Goal: Information Seeking & Learning: Learn about a topic

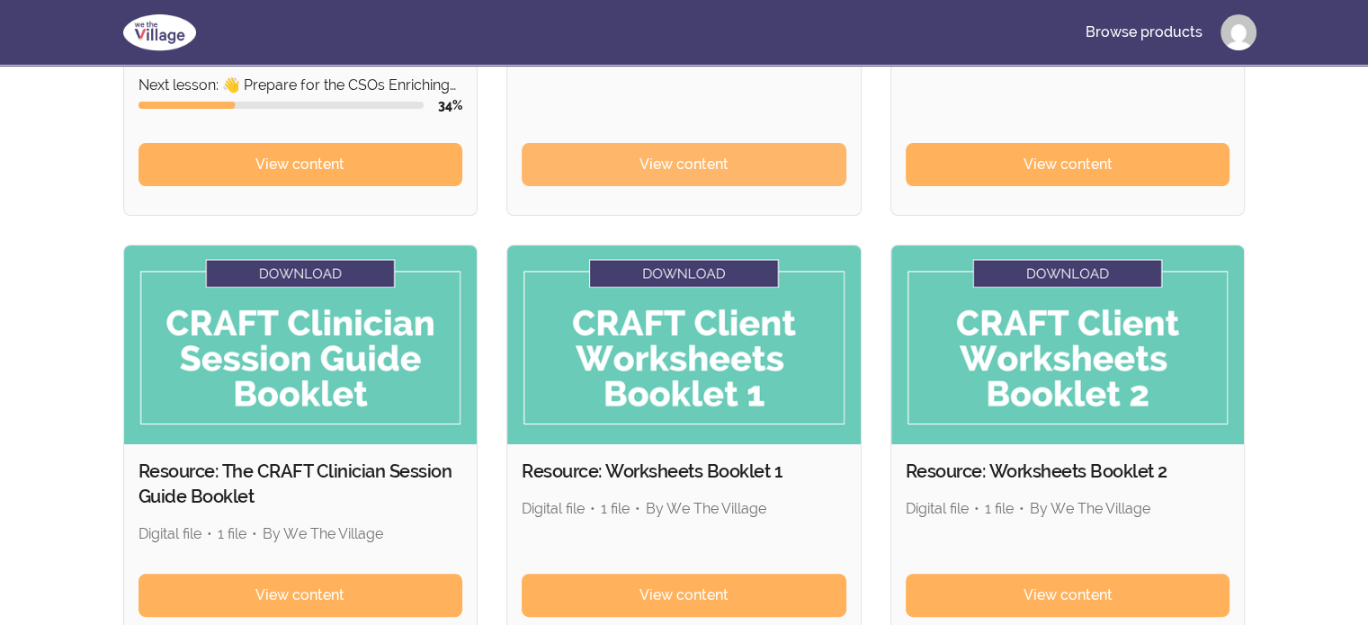
scroll to position [371, 0]
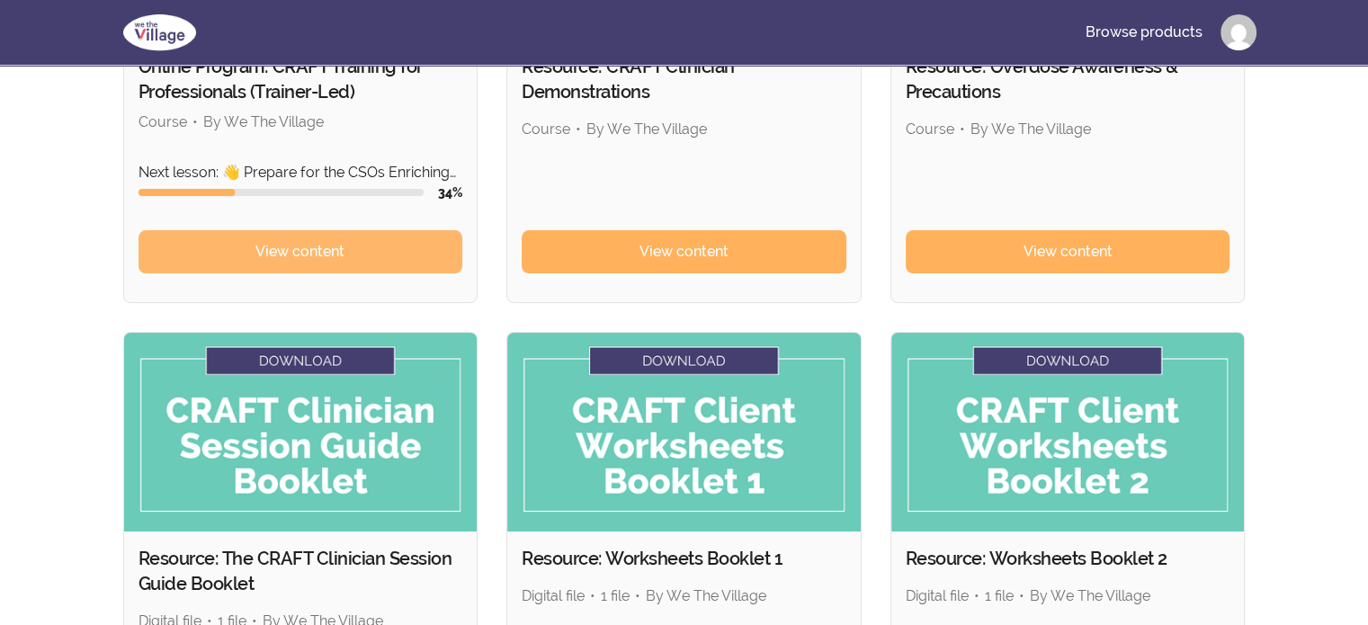
click at [384, 251] on link "View content" at bounding box center [300, 251] width 325 height 43
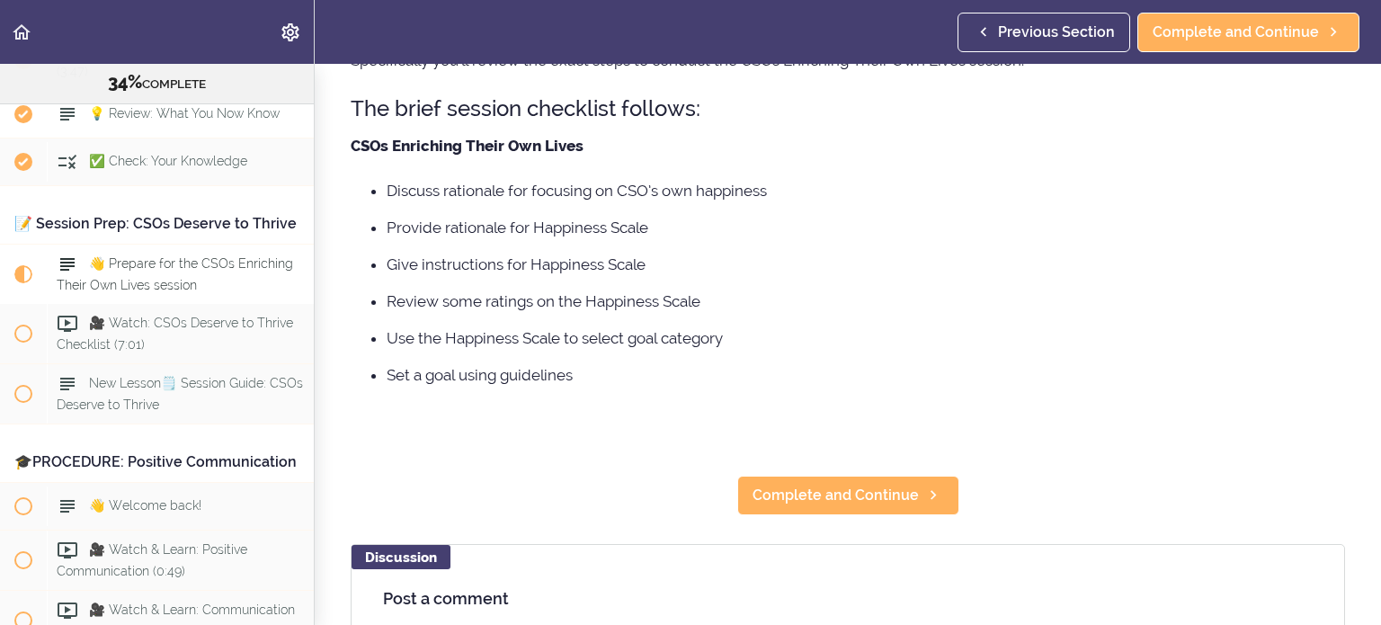
scroll to position [4114, 0]
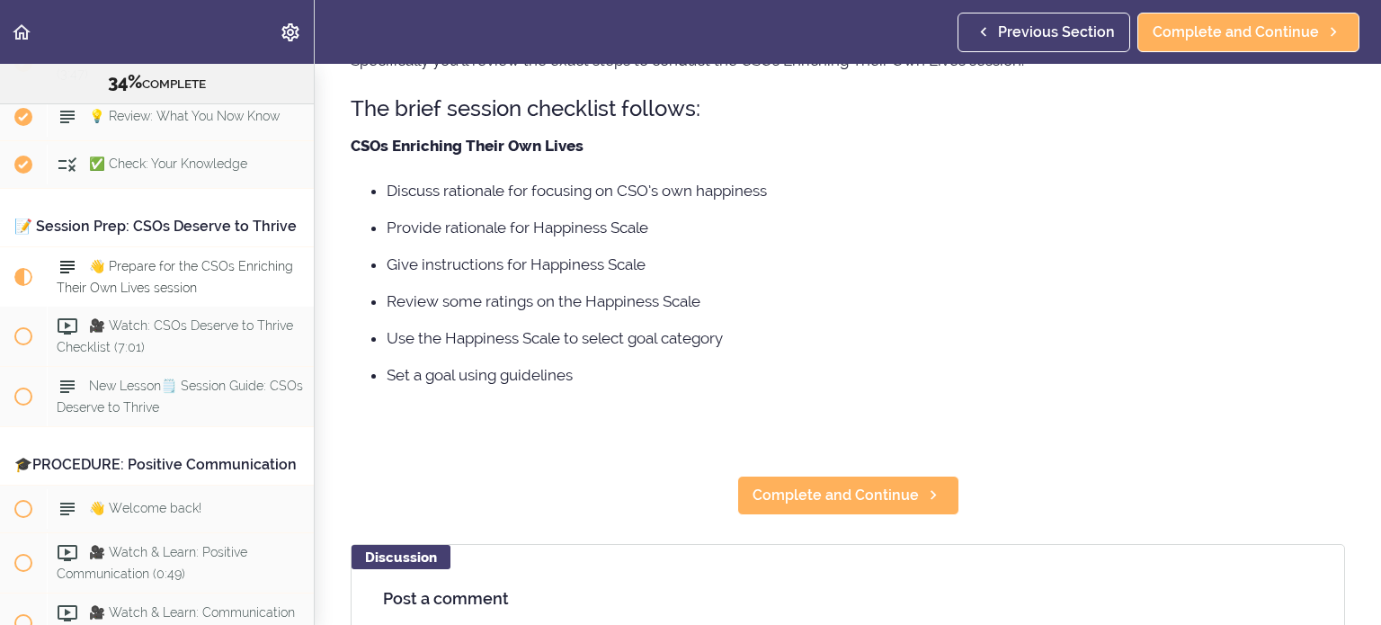
click at [970, 197] on li "Discuss rationale for focusing on CSO’s own happiness" at bounding box center [866, 190] width 959 height 23
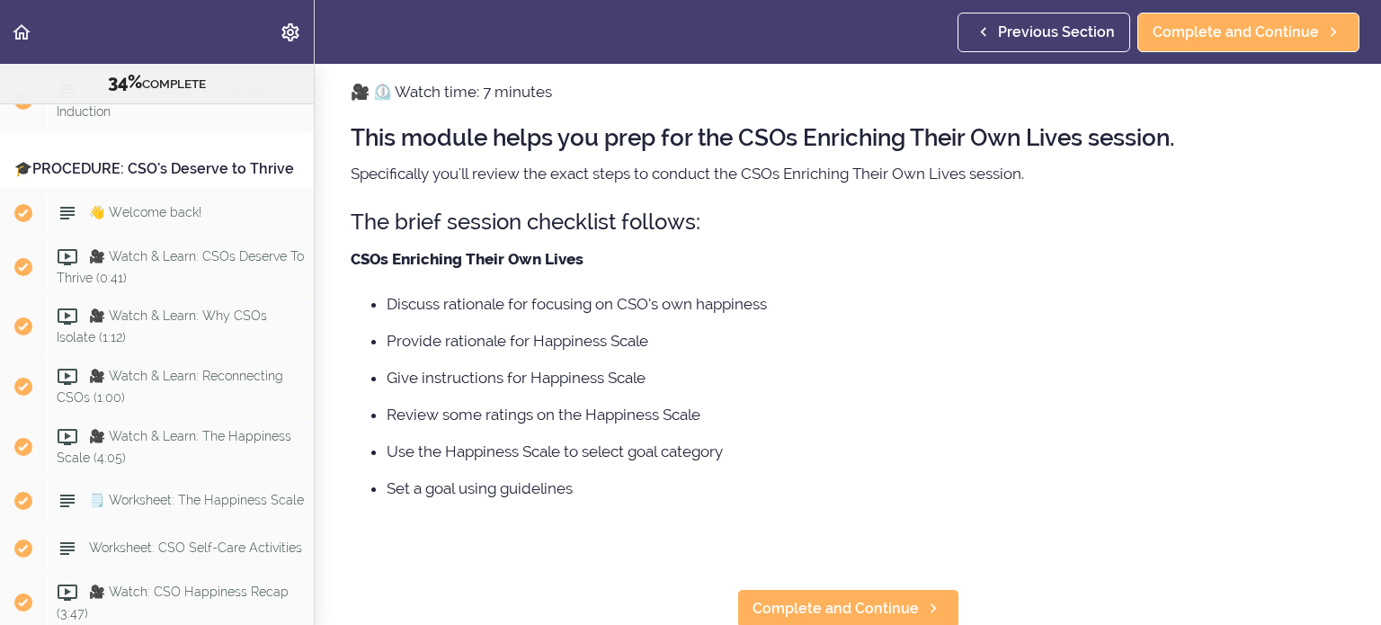
scroll to position [0, 0]
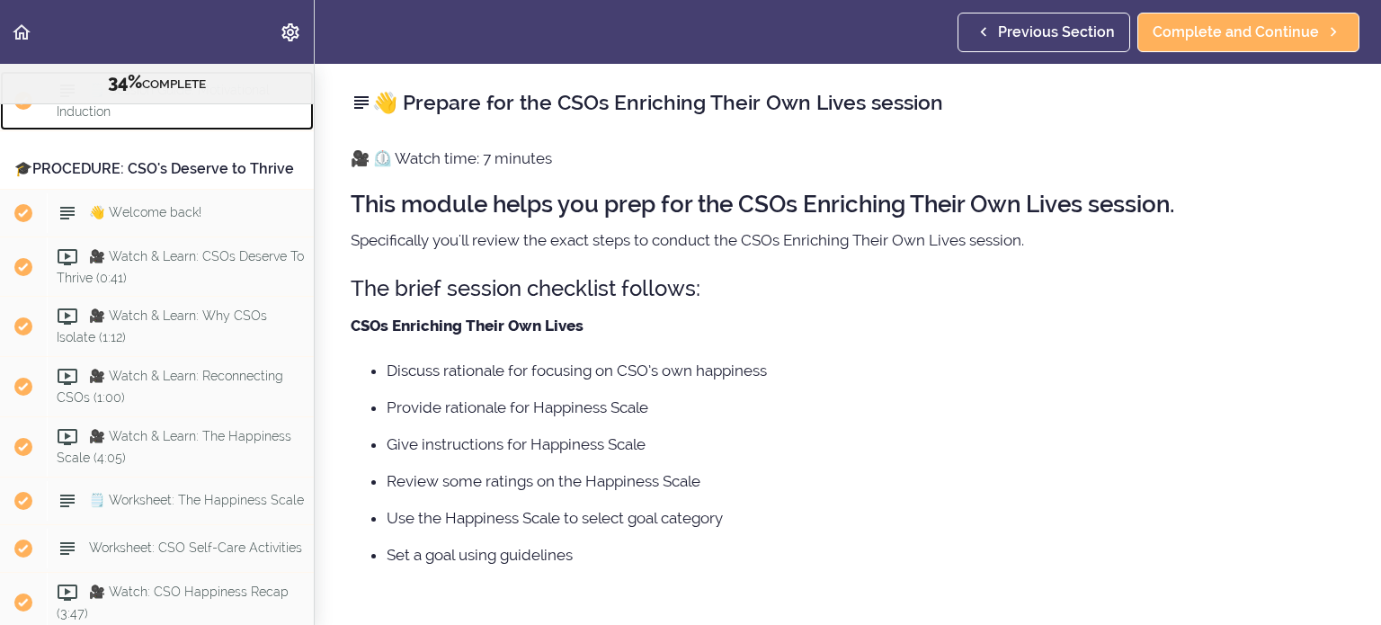
click at [162, 118] on span "🗒️ Session Guide: Motivational Induction" at bounding box center [163, 100] width 213 height 35
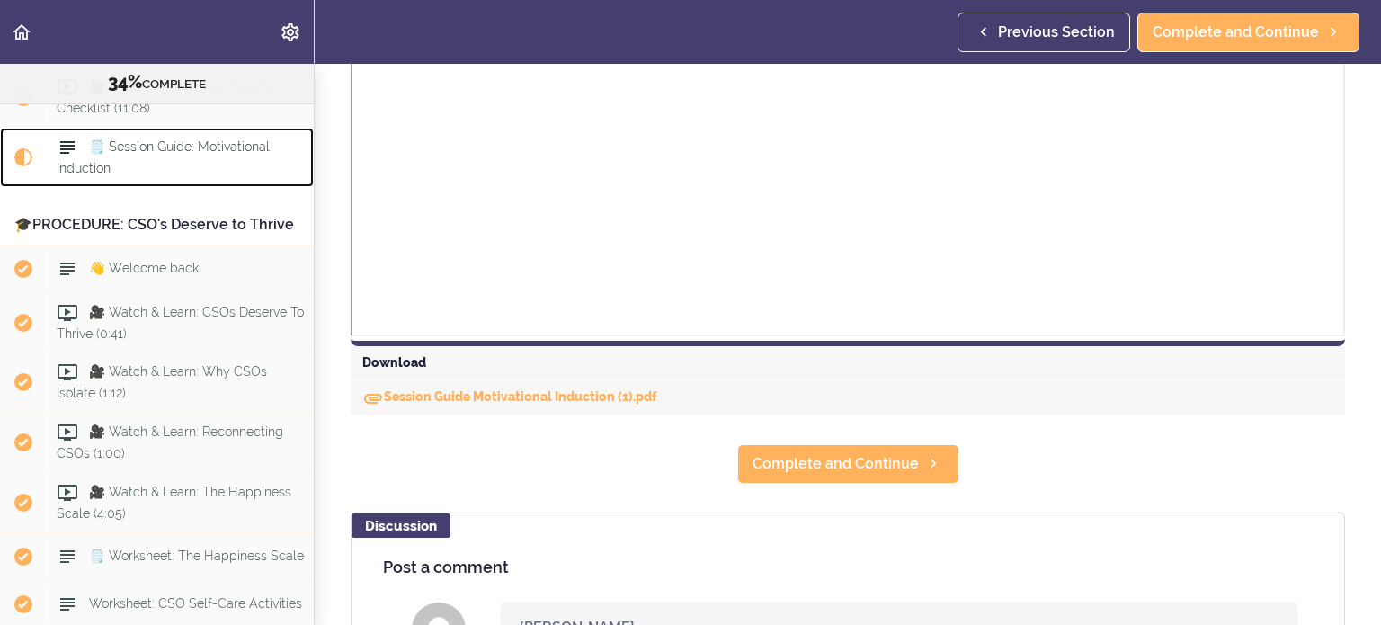
scroll to position [3487, 0]
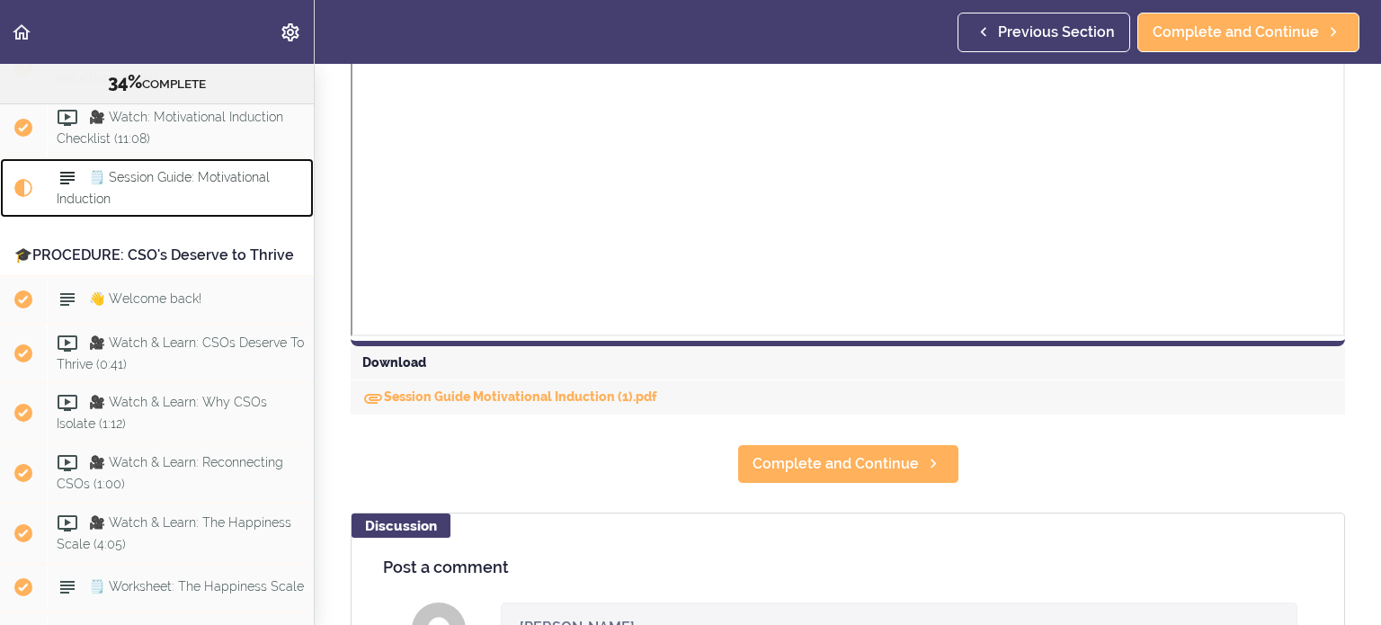
click at [181, 205] on span "🗒️ Session Guide: Motivational Induction" at bounding box center [163, 187] width 213 height 35
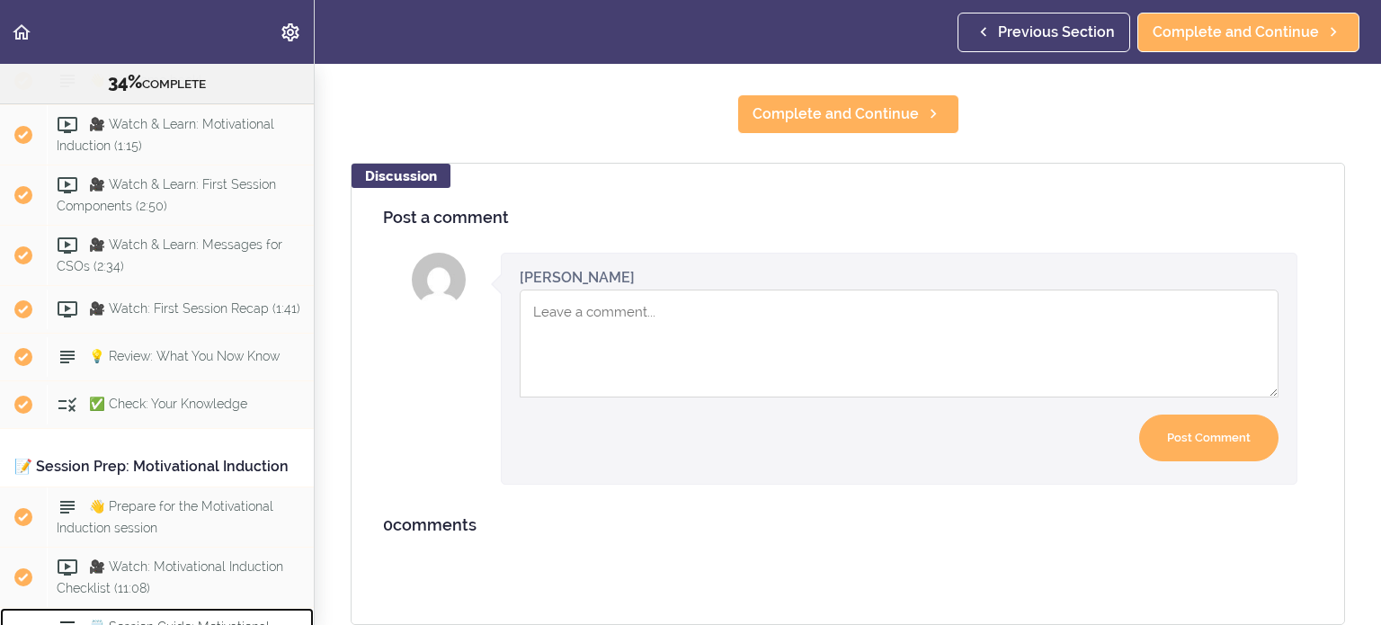
scroll to position [922, 0]
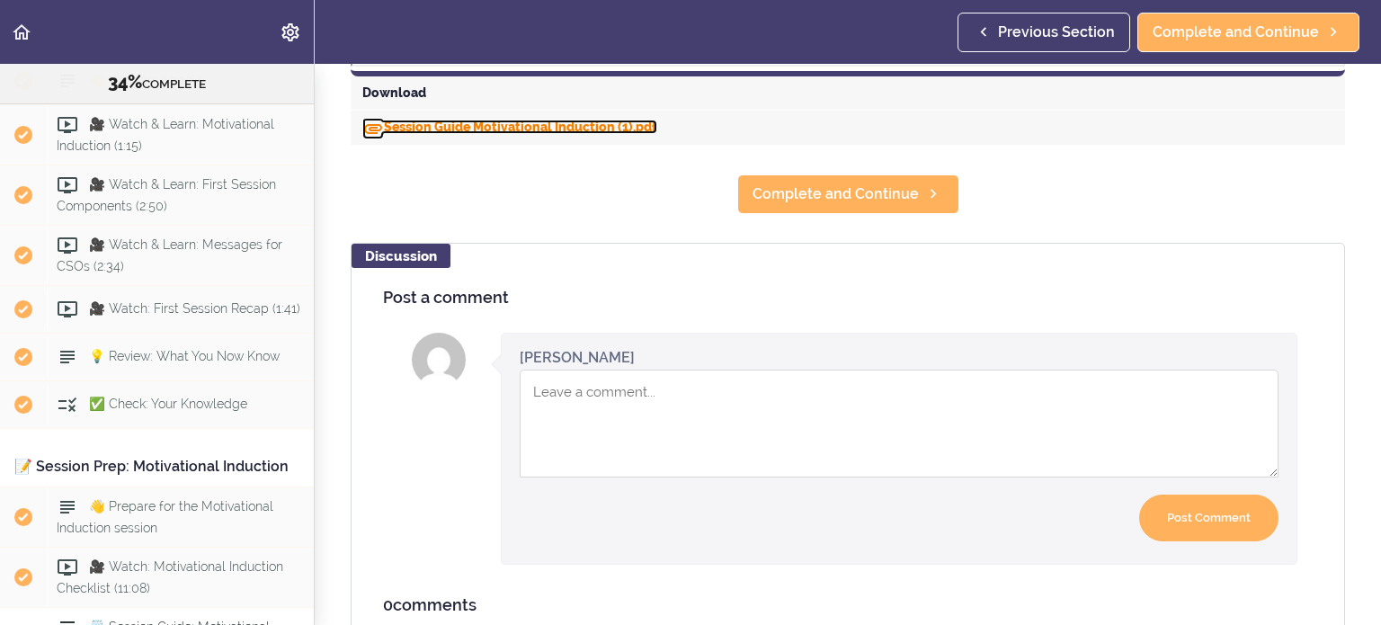
click at [581, 121] on link "Session Guide Motivational Induction (1).pdf" at bounding box center [509, 127] width 295 height 14
click at [669, 177] on section "Online Program: CRAFT Training for Professionals (Trainer-Led) 34% COMPLETE 📜In…" at bounding box center [690, 344] width 1381 height 561
click at [679, 263] on div "Discussion Post a comment Instructor Jessica now Your comment was posted. Your …" at bounding box center [848, 474] width 995 height 463
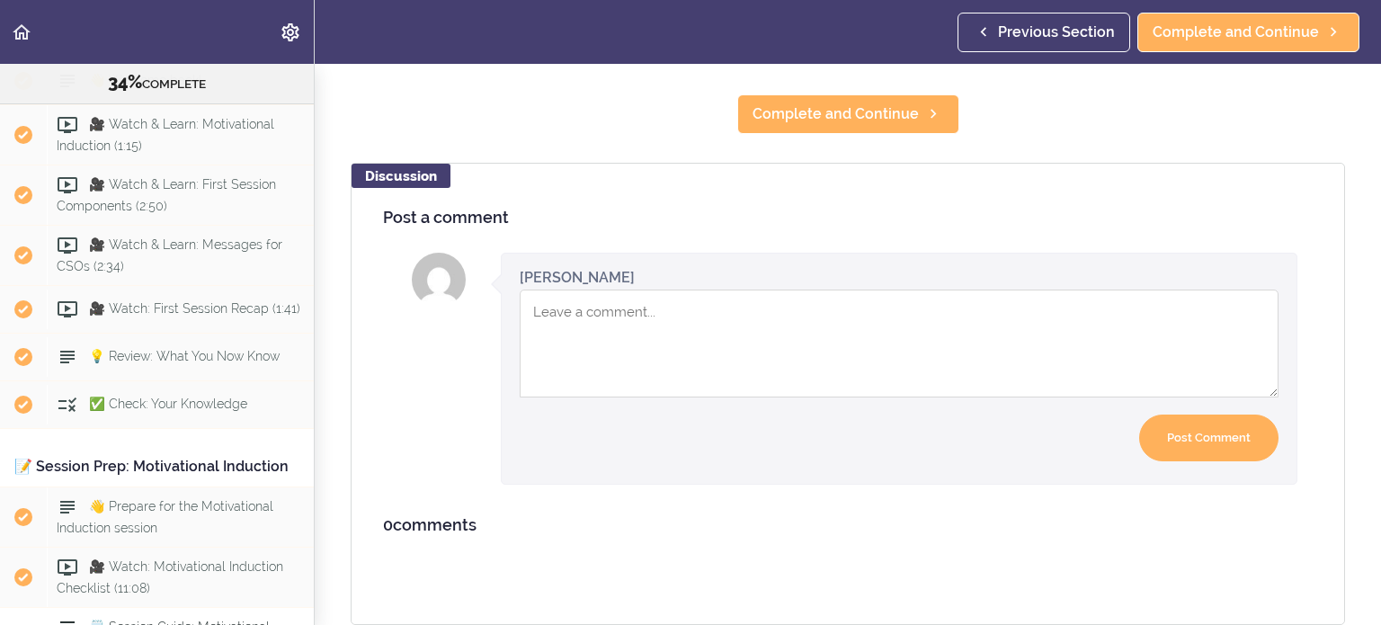
scroll to position [832, 0]
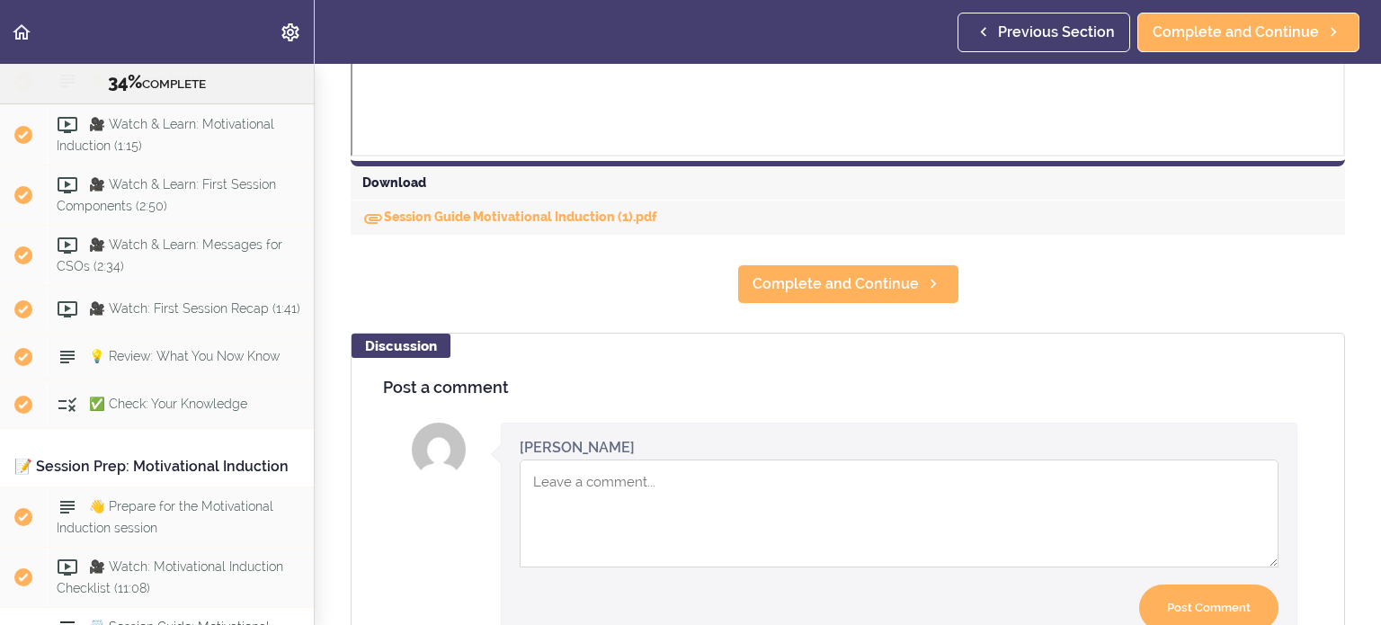
click at [640, 301] on section "Online Program: CRAFT Training for Professionals (Trainer-Led) 34% COMPLETE 📜In…" at bounding box center [690, 344] width 1381 height 561
